Goal: Check status: Check status

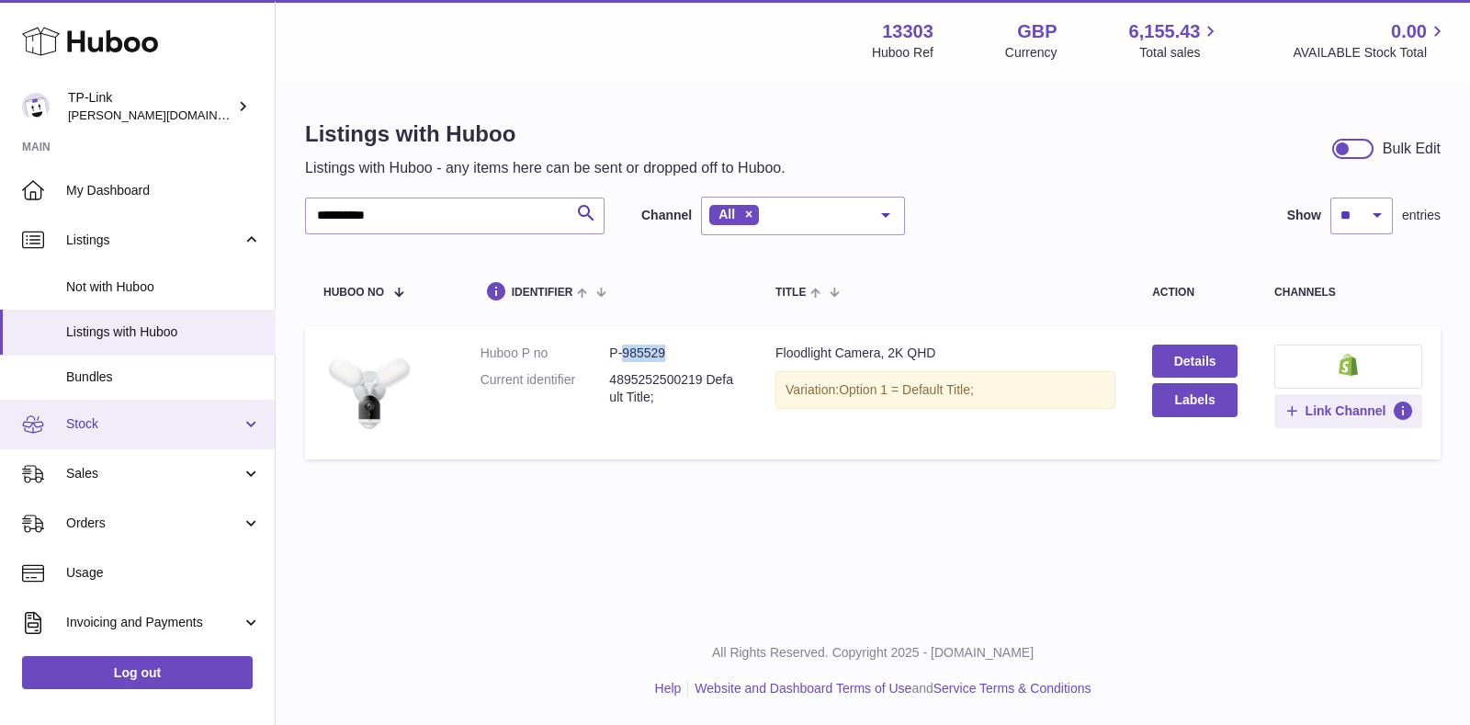
click at [77, 426] on span "Stock" at bounding box center [153, 423] width 175 height 17
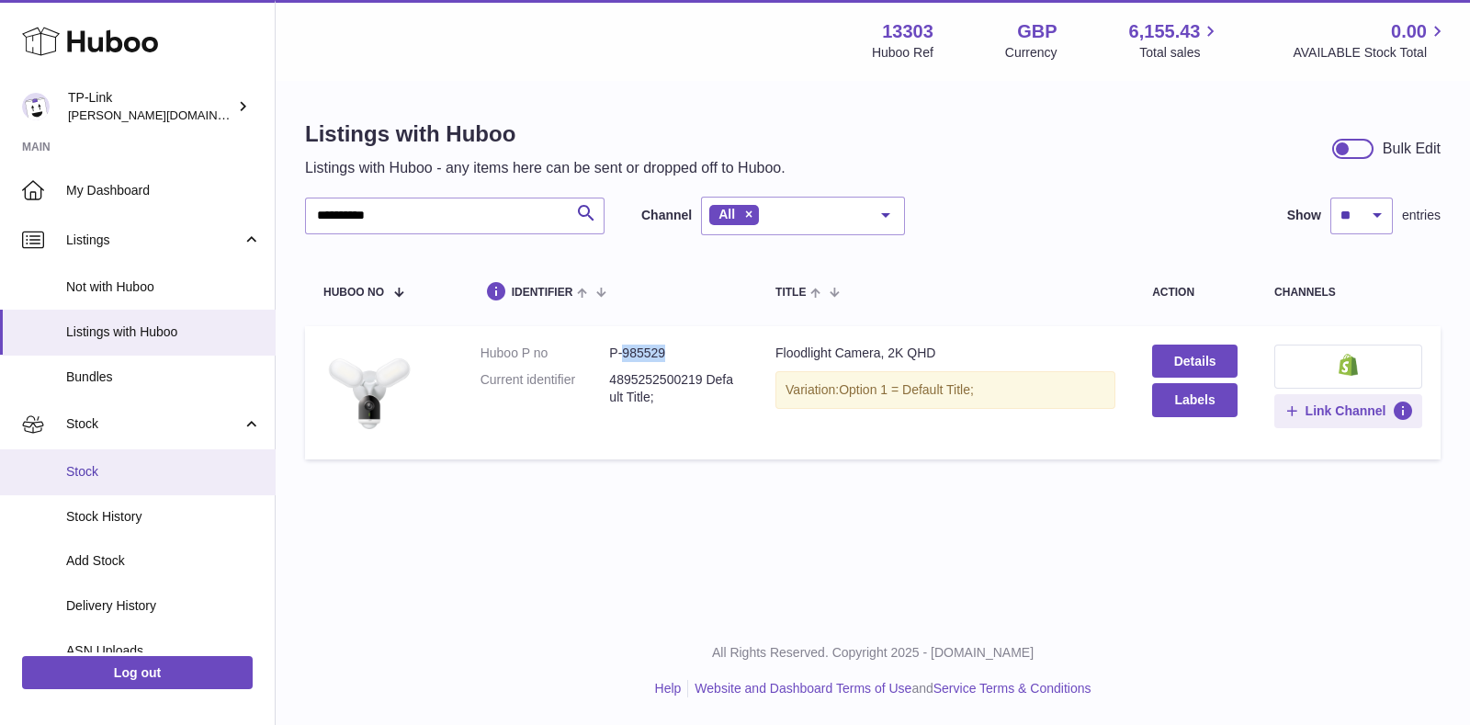
click at [123, 473] on span "Stock" at bounding box center [163, 471] width 195 height 17
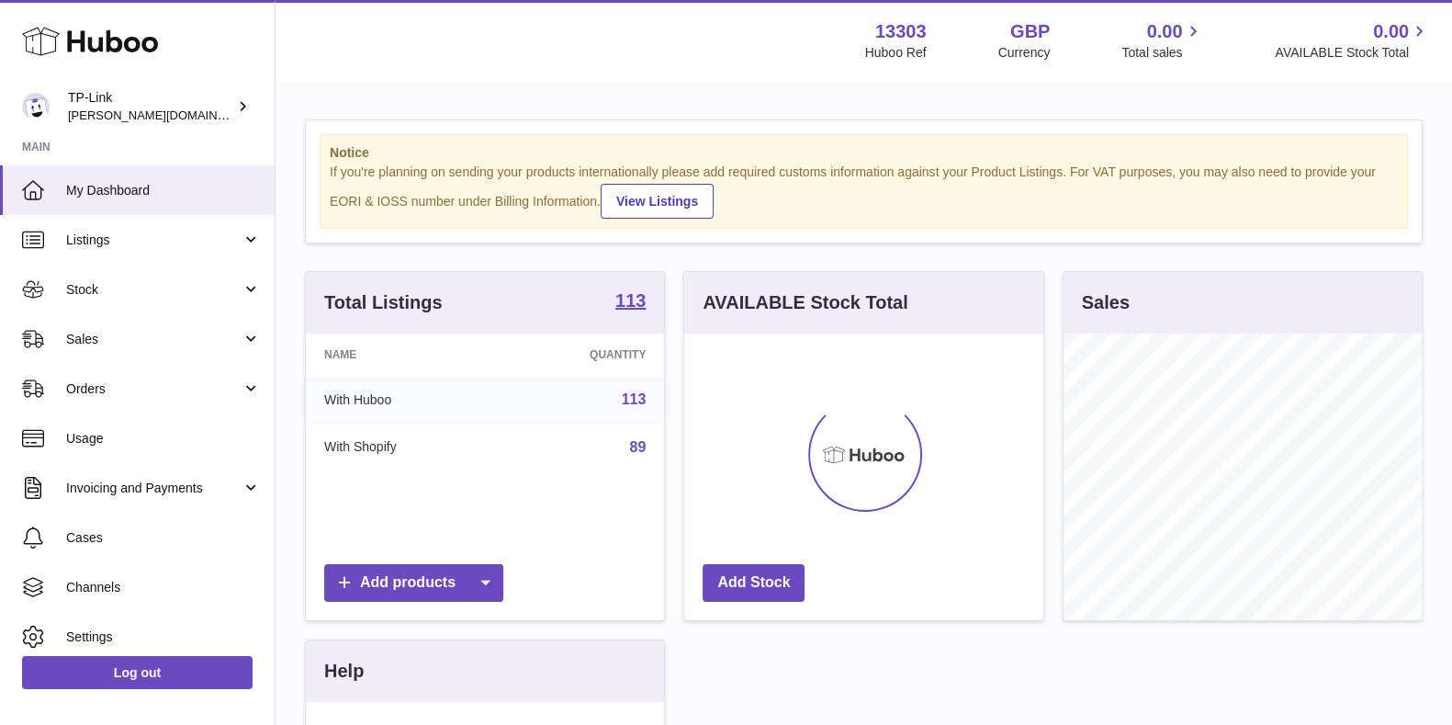
scroll to position [287, 357]
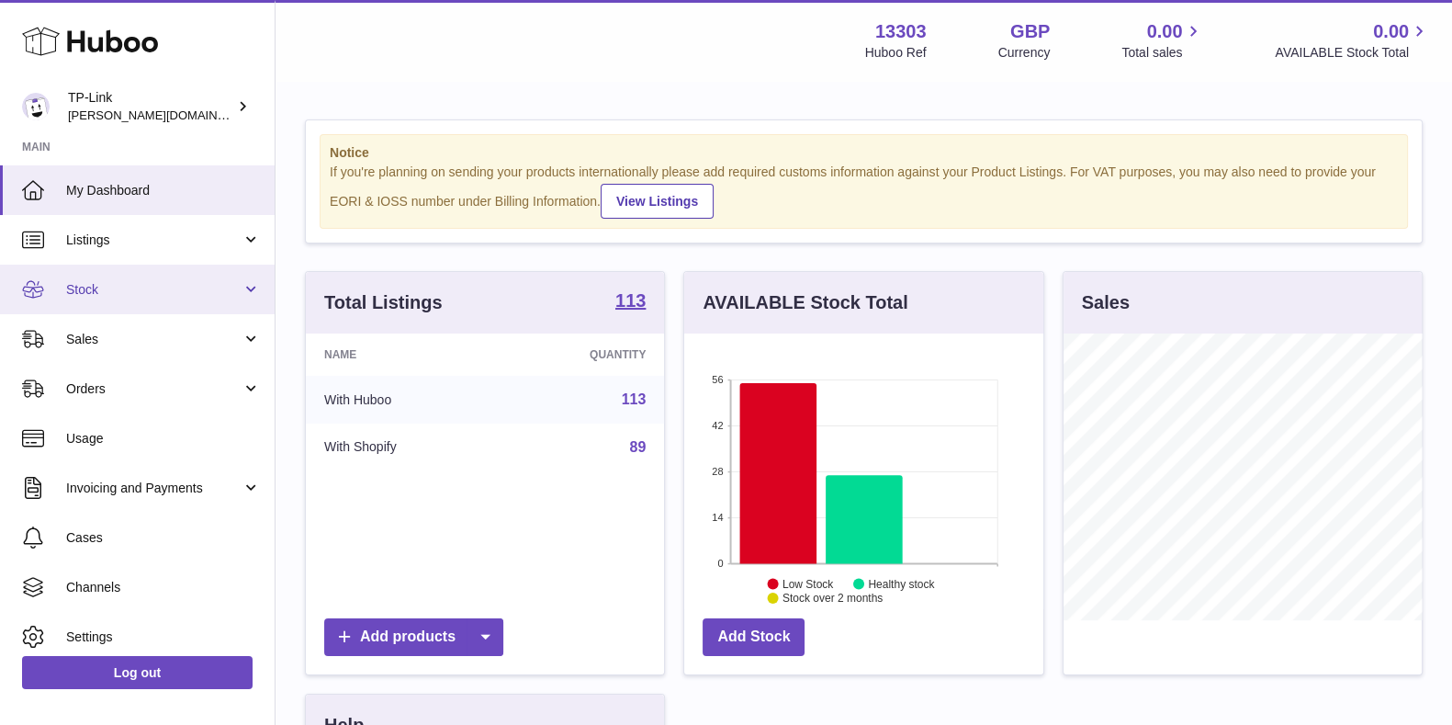
click at [133, 282] on span "Stock" at bounding box center [153, 289] width 175 height 17
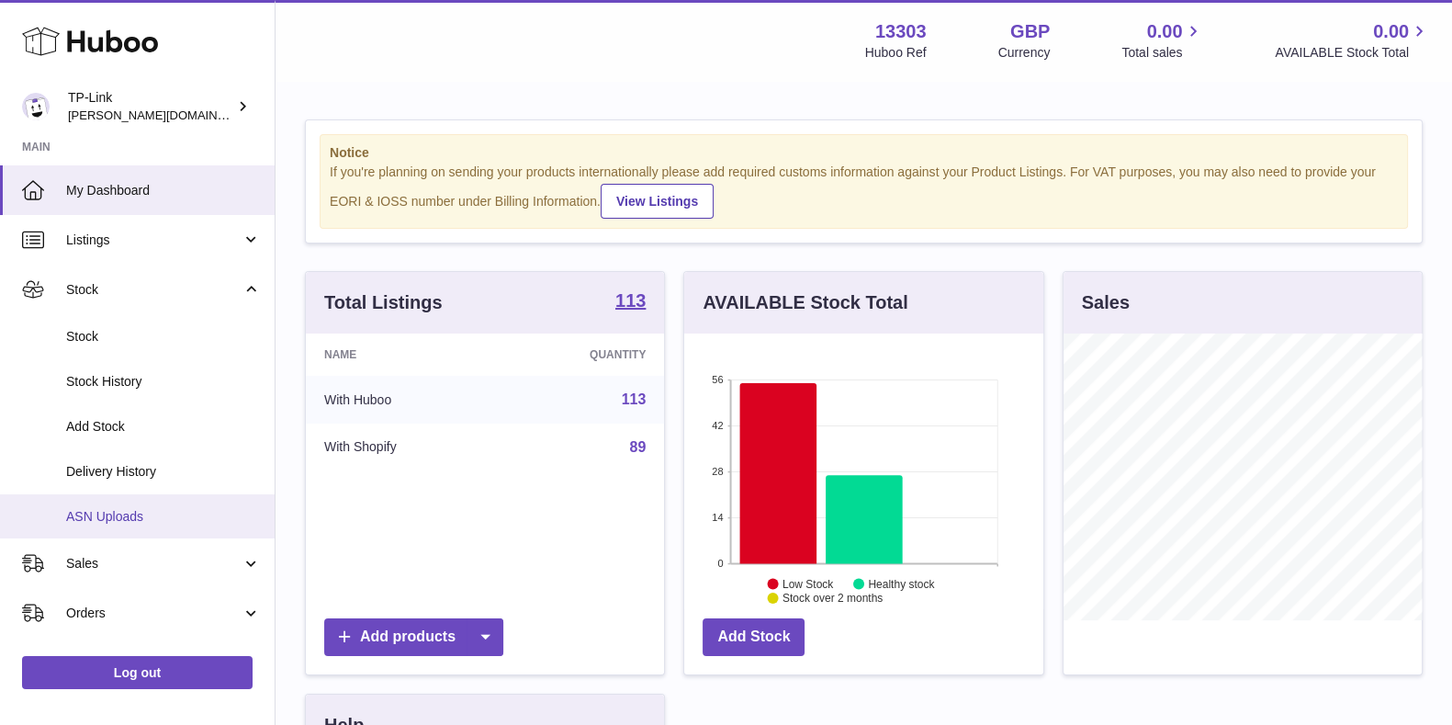
click at [174, 512] on span "ASN Uploads" at bounding box center [163, 516] width 195 height 17
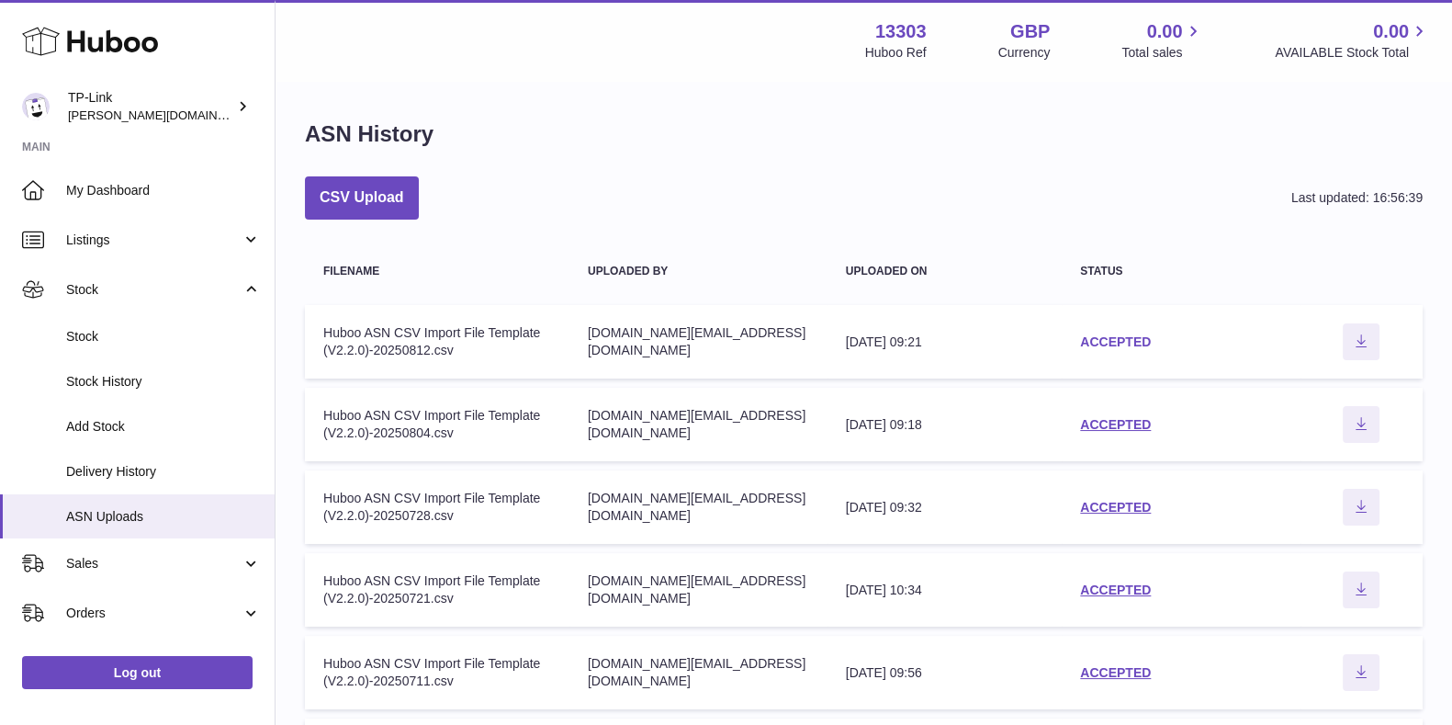
click at [1127, 337] on link "ACCEPTED" at bounding box center [1115, 341] width 71 height 15
